Goal: Task Accomplishment & Management: Use online tool/utility

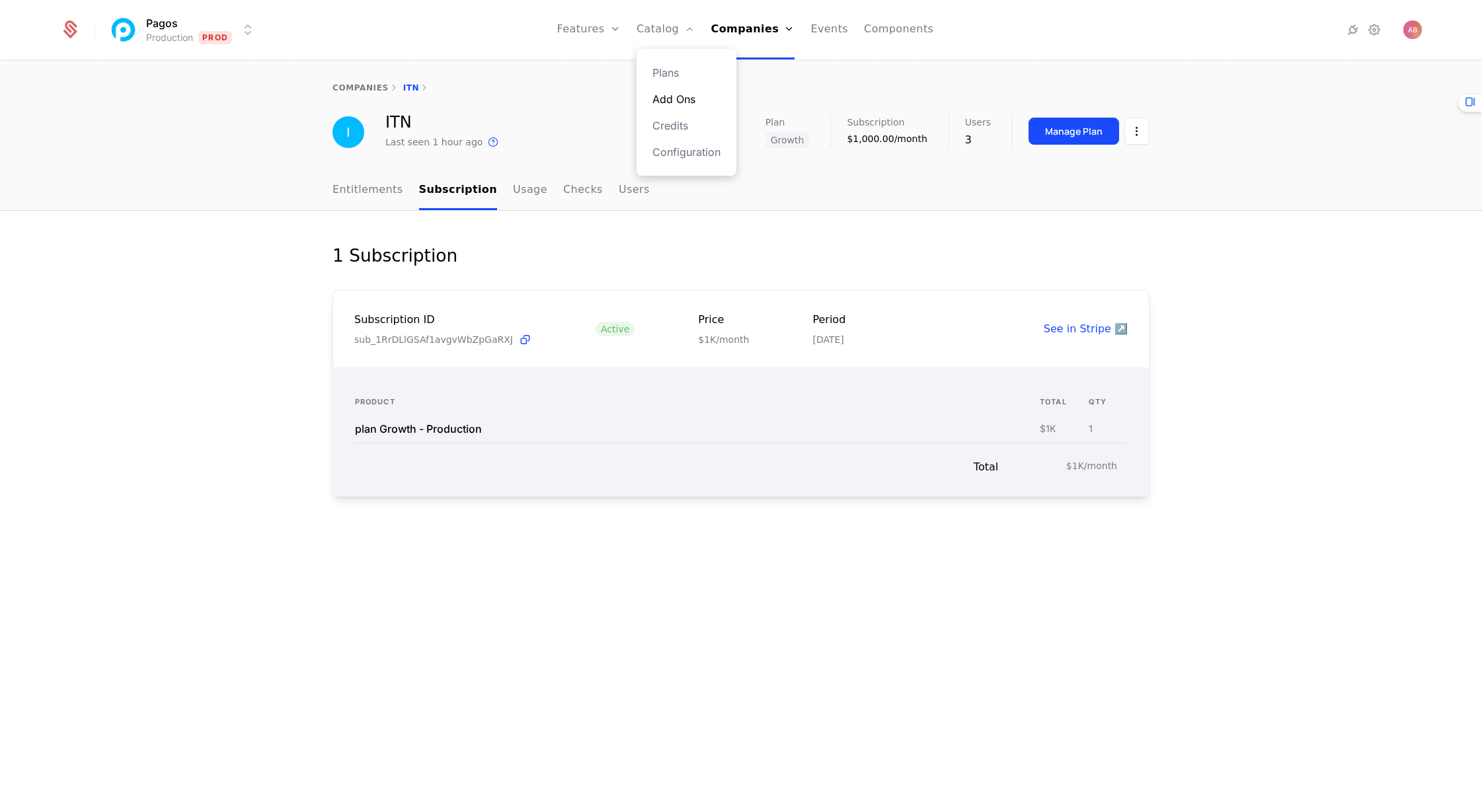
click at [670, 97] on link "Add Ons" at bounding box center [686, 98] width 68 height 16
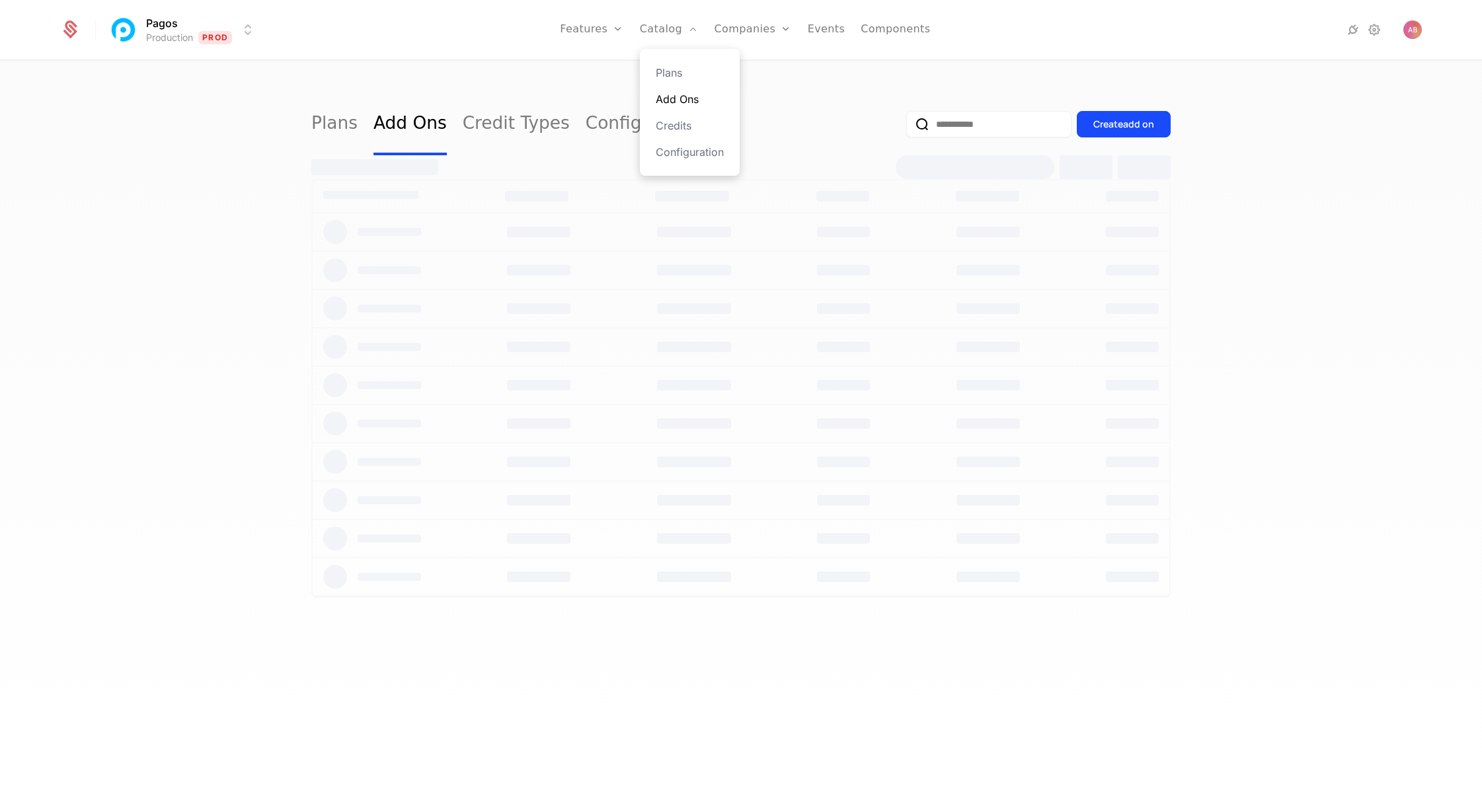
select select "***"
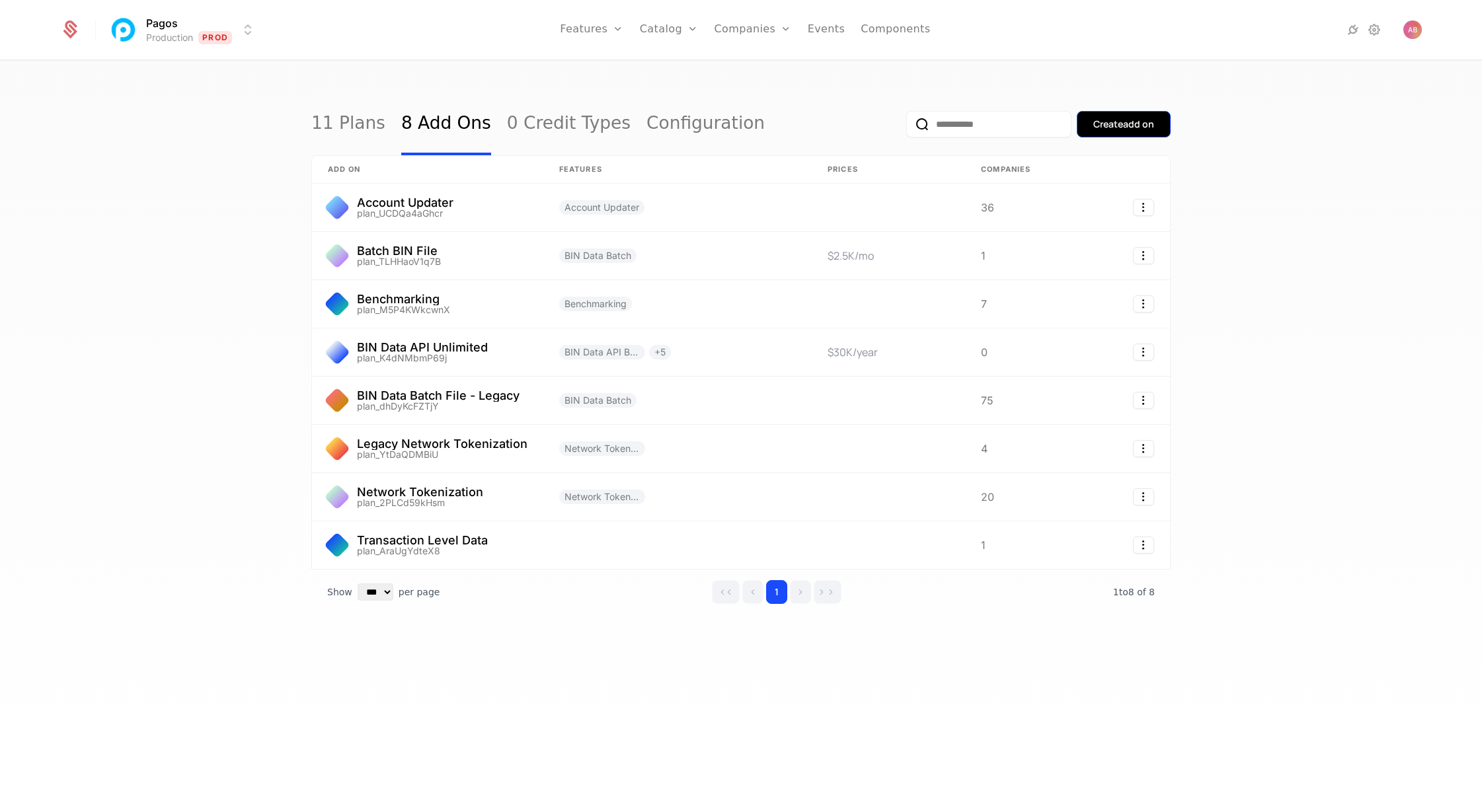
click at [1129, 121] on div "Create add on" at bounding box center [1124, 125] width 61 height 13
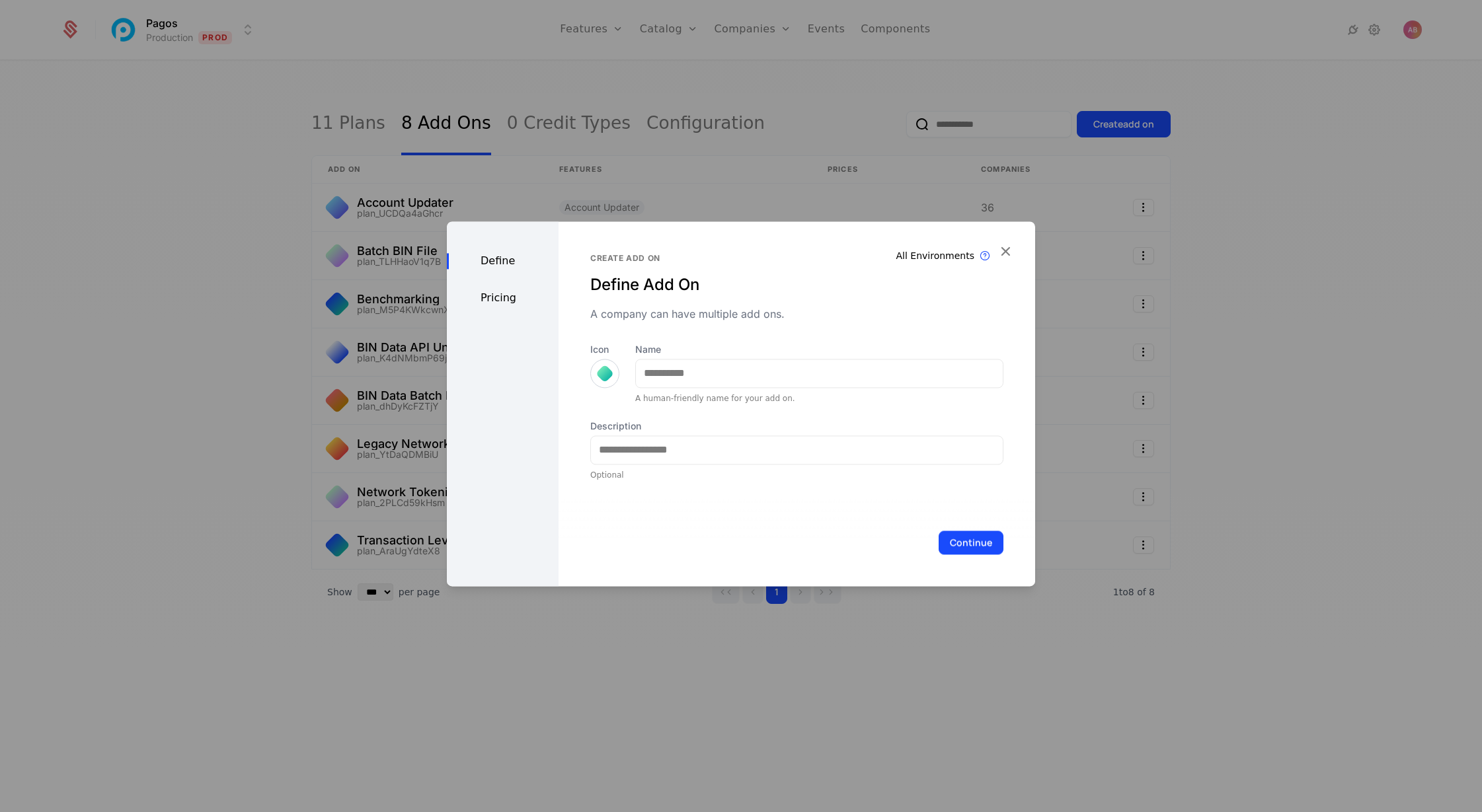
click at [729, 357] on div "Name A human-friendly name for your add on." at bounding box center [819, 374] width 368 height 61
click at [761, 376] on input "Name" at bounding box center [819, 374] width 367 height 28
type input "**********"
click at [489, 300] on div "Pricing" at bounding box center [502, 297] width 111 height 16
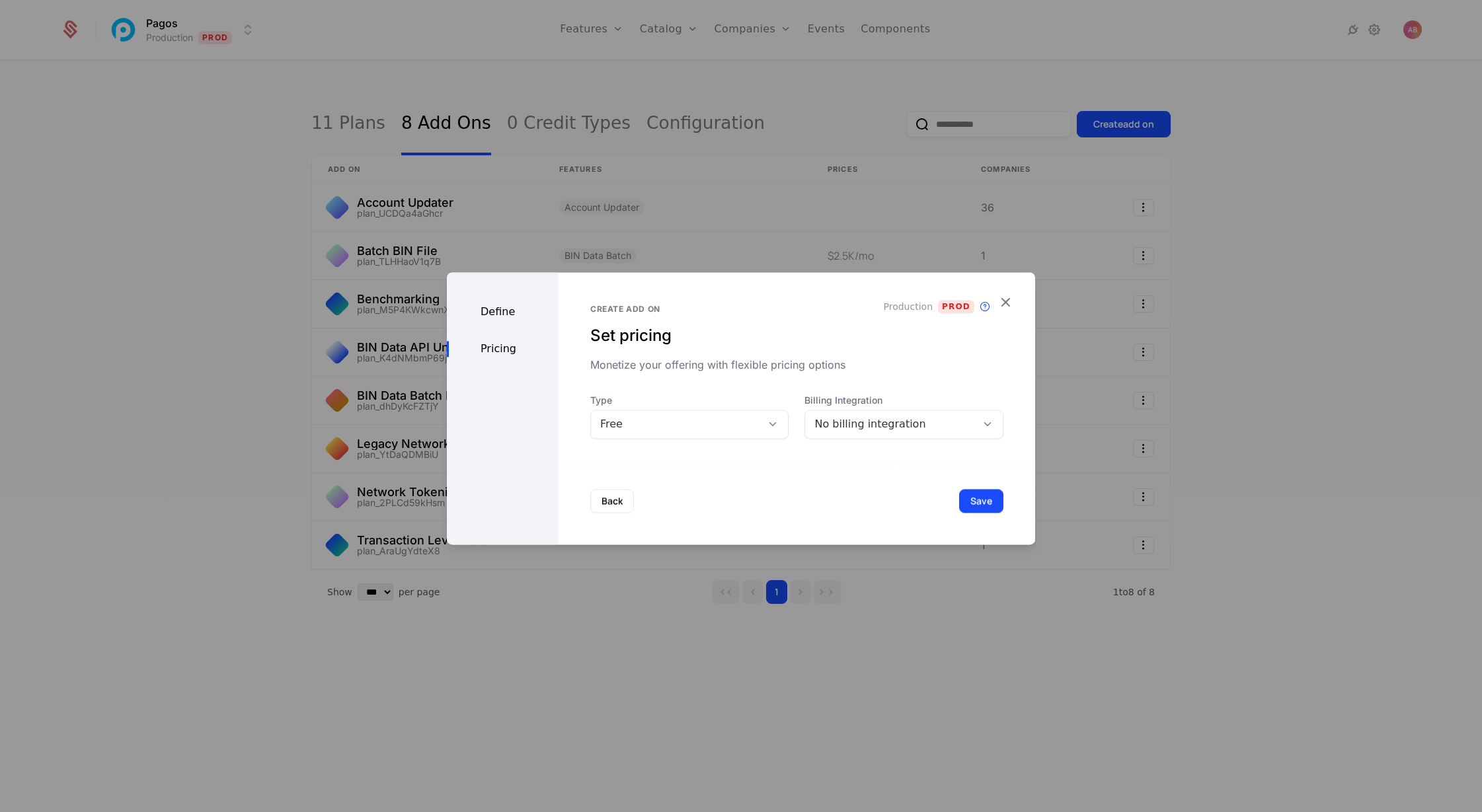
click at [661, 423] on div "Free" at bounding box center [676, 423] width 153 height 16
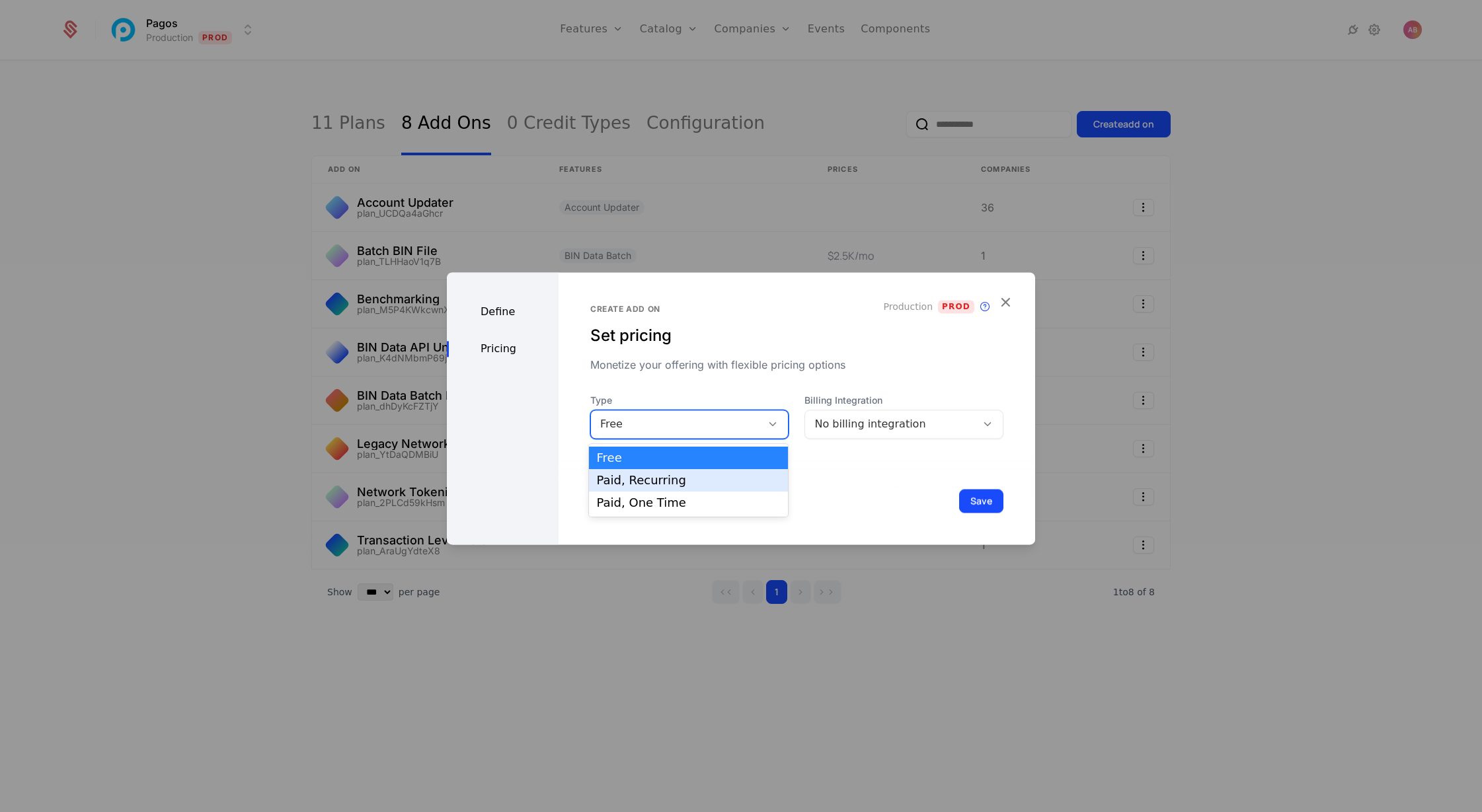
click at [651, 479] on div "Paid, Recurring" at bounding box center [689, 480] width 184 height 12
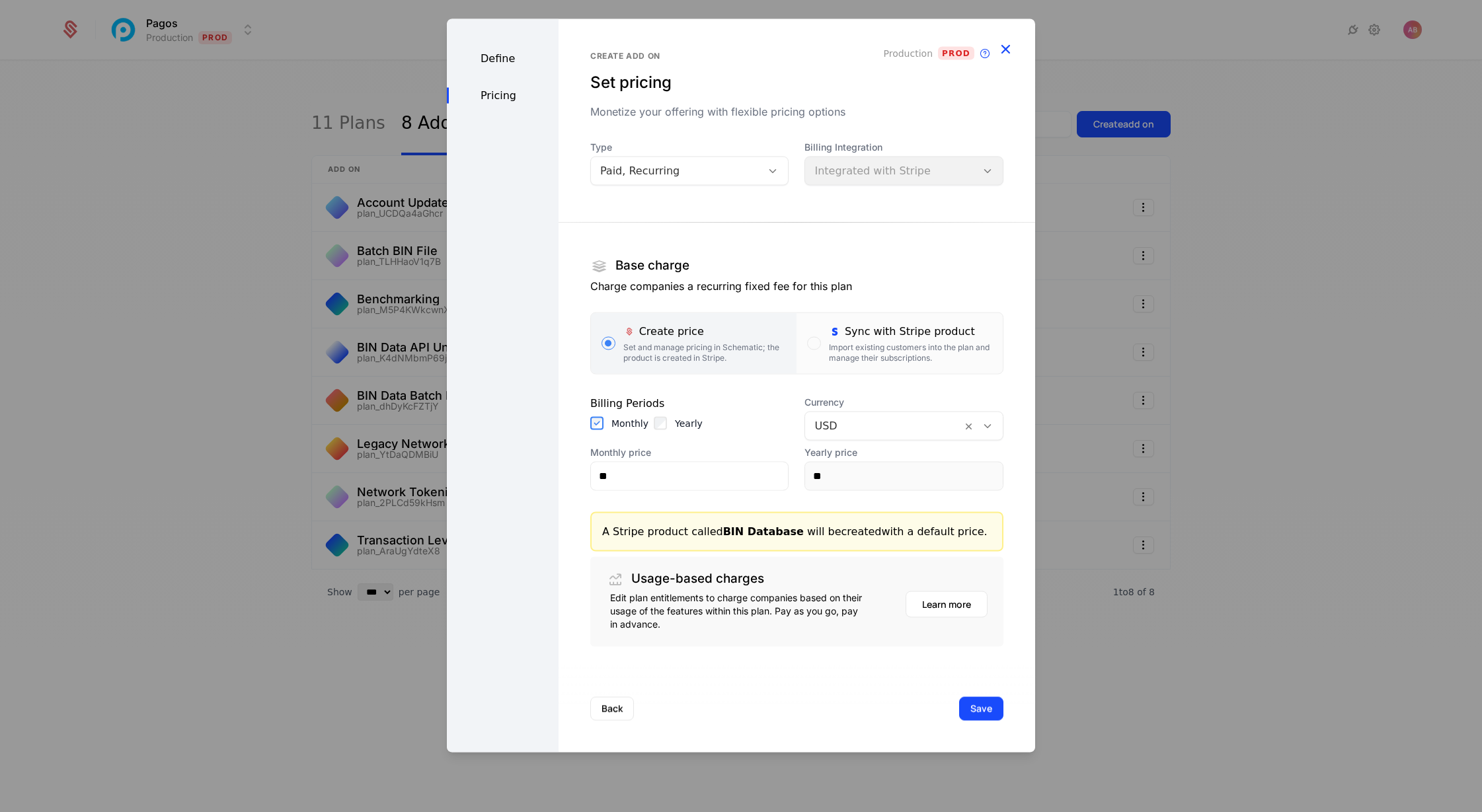
click at [1011, 40] on icon "button" at bounding box center [1005, 48] width 17 height 17
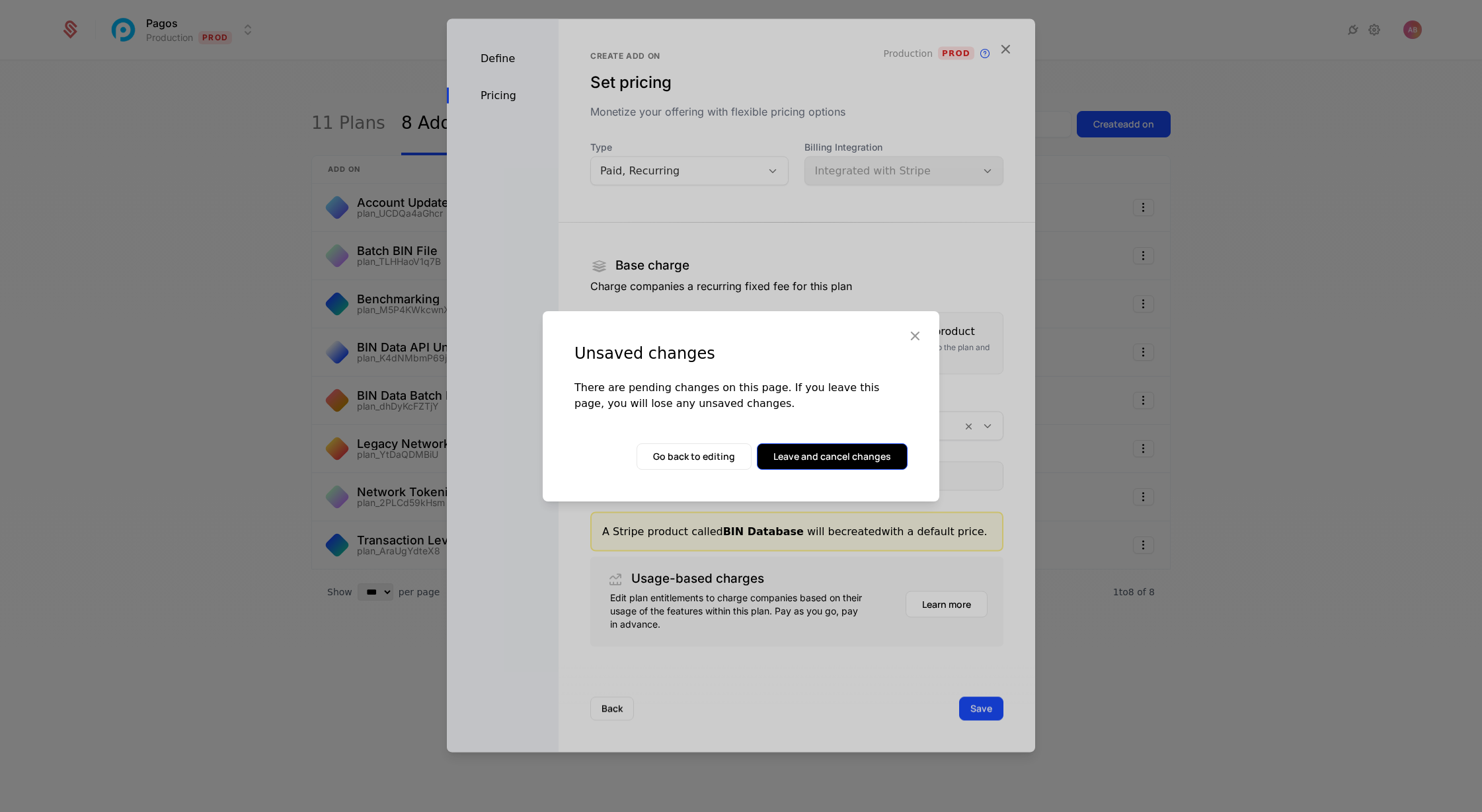
click at [824, 461] on button "Leave and cancel changes" at bounding box center [832, 456] width 151 height 26
